Goal: Information Seeking & Learning: Compare options

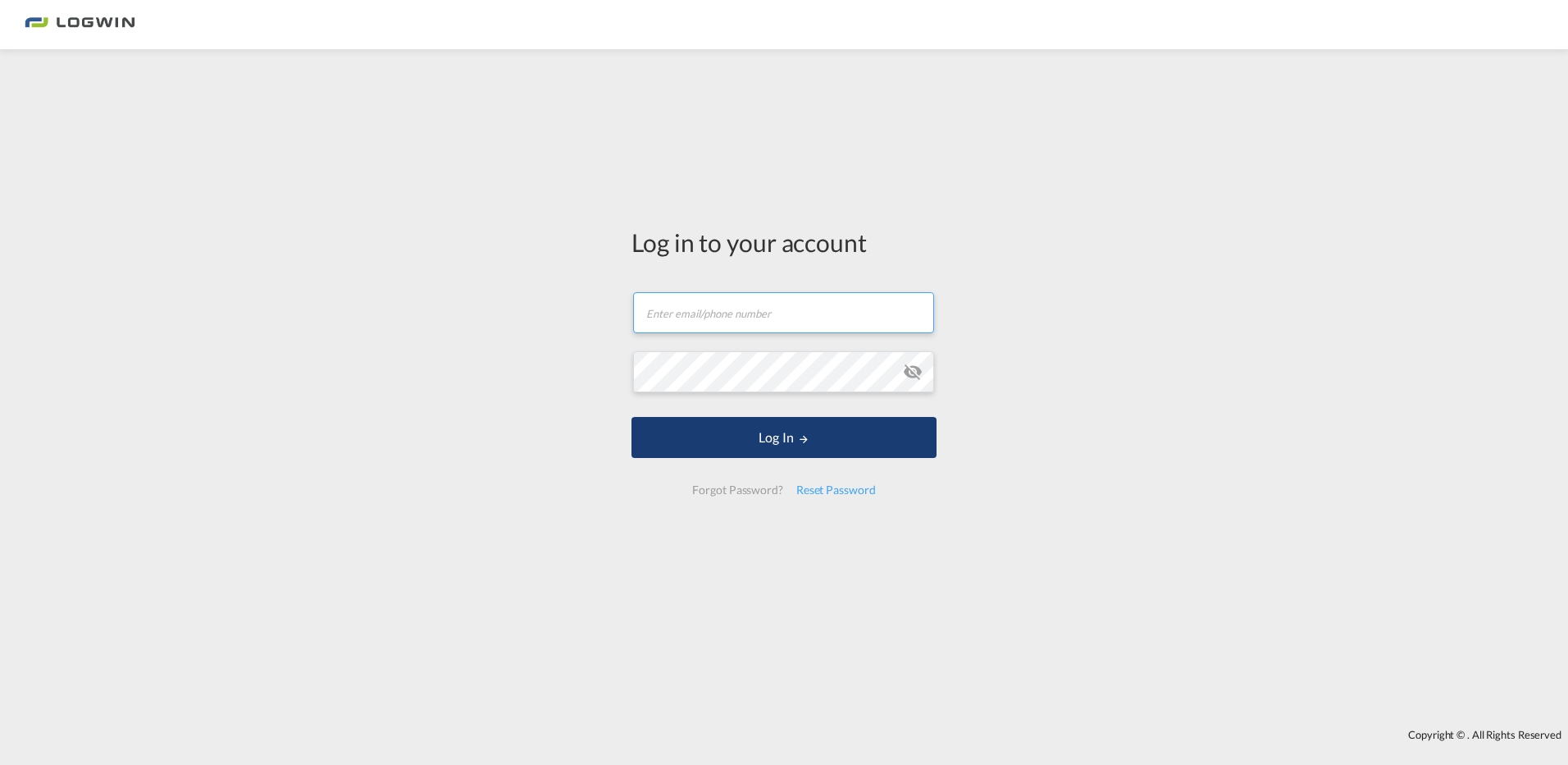
type input "isabelle.deicke@logwin-logistics.com"
click at [799, 434] on md-icon "LOGIN" at bounding box center [803, 438] width 12 height 12
